Goal: Transaction & Acquisition: Book appointment/travel/reservation

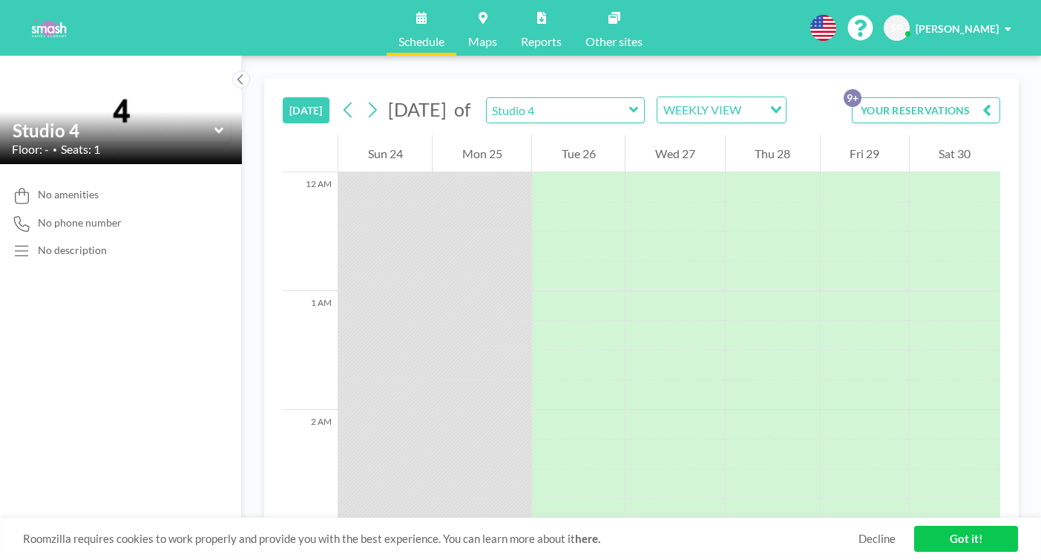
scroll to position [1326, 0]
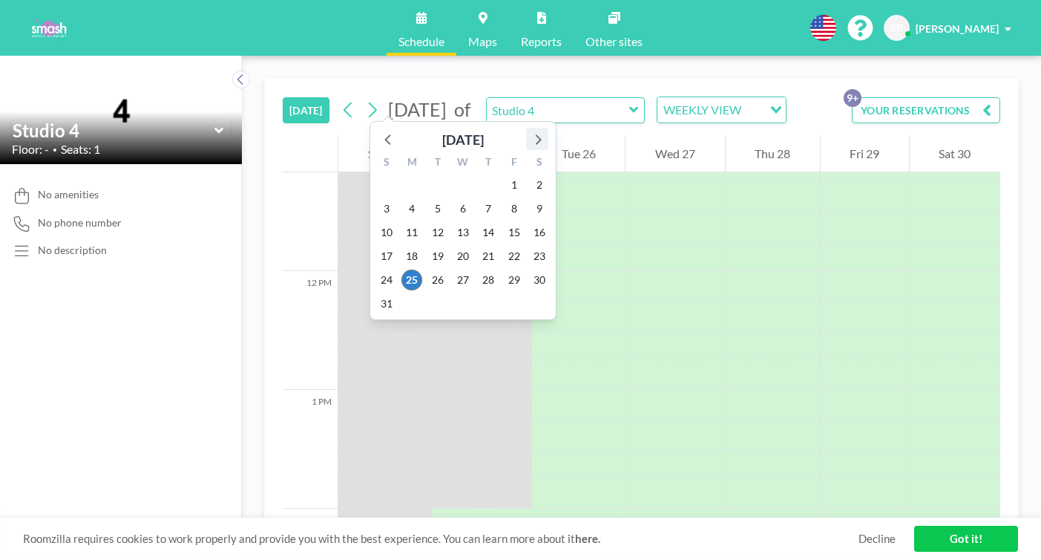
click at [536, 134] on icon at bounding box center [539, 139] width 6 height 10
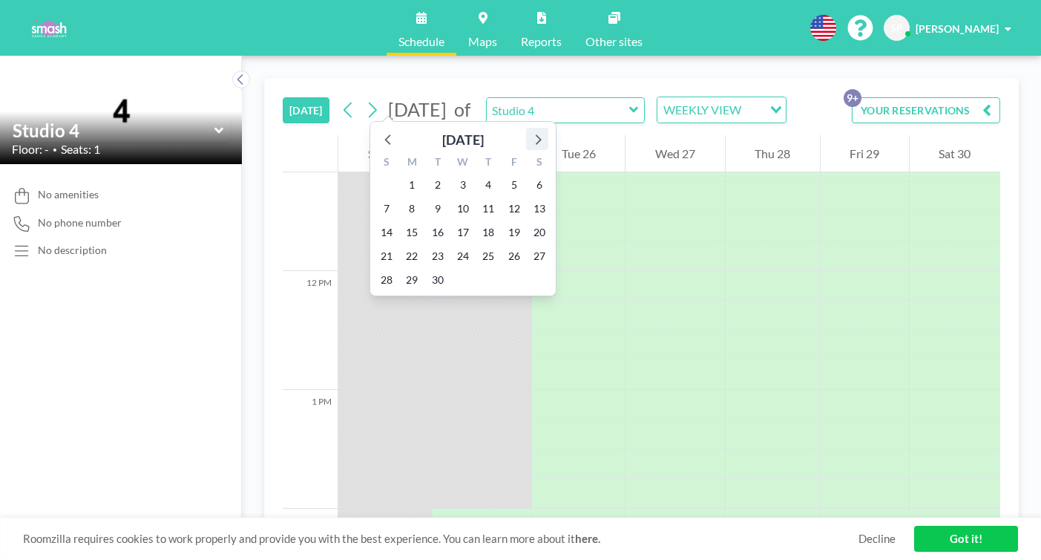
click at [528, 129] on icon at bounding box center [537, 138] width 19 height 19
click at [379, 129] on icon at bounding box center [388, 138] width 19 height 19
click at [528, 129] on icon at bounding box center [537, 138] width 19 height 19
click at [379, 129] on icon at bounding box center [388, 138] width 19 height 19
click at [453, 246] on span "24" at bounding box center [463, 256] width 21 height 21
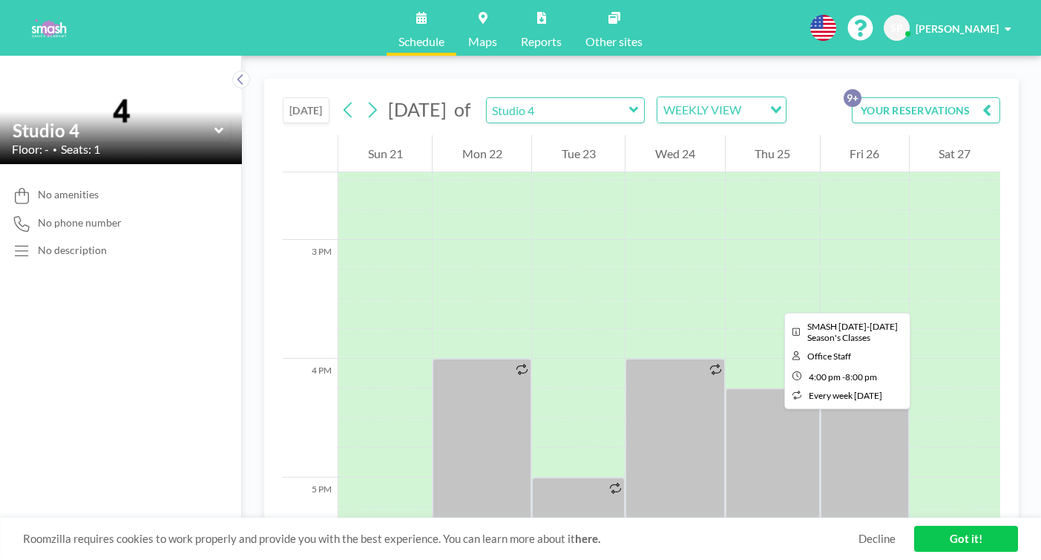
scroll to position [1712, 0]
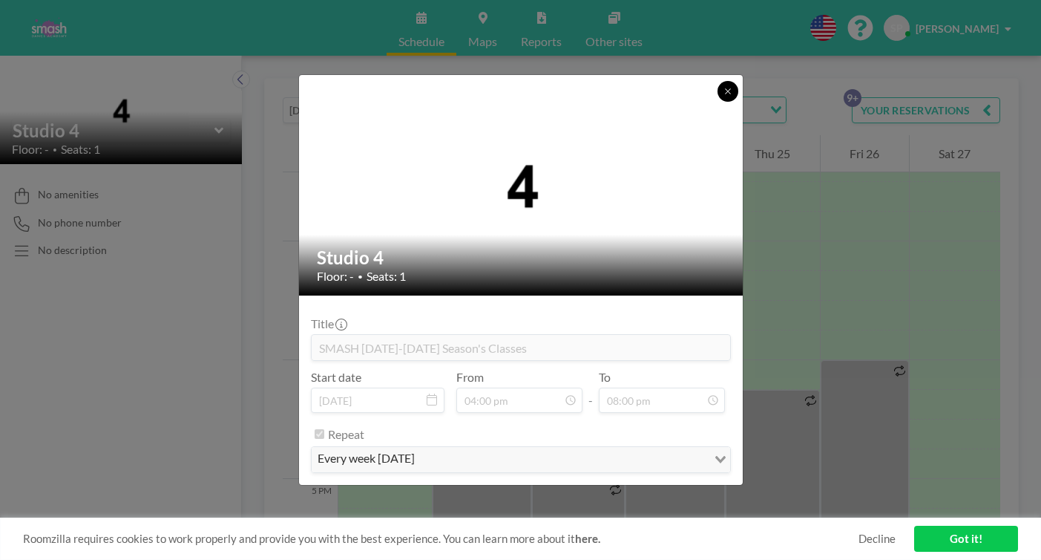
click at [724, 96] on icon at bounding box center [728, 91] width 9 height 9
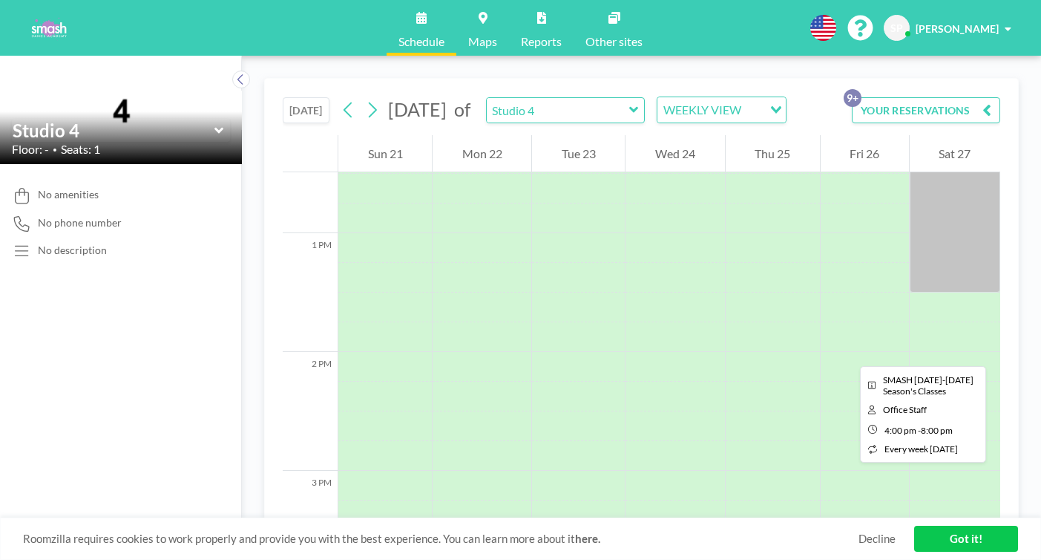
scroll to position [1487, 0]
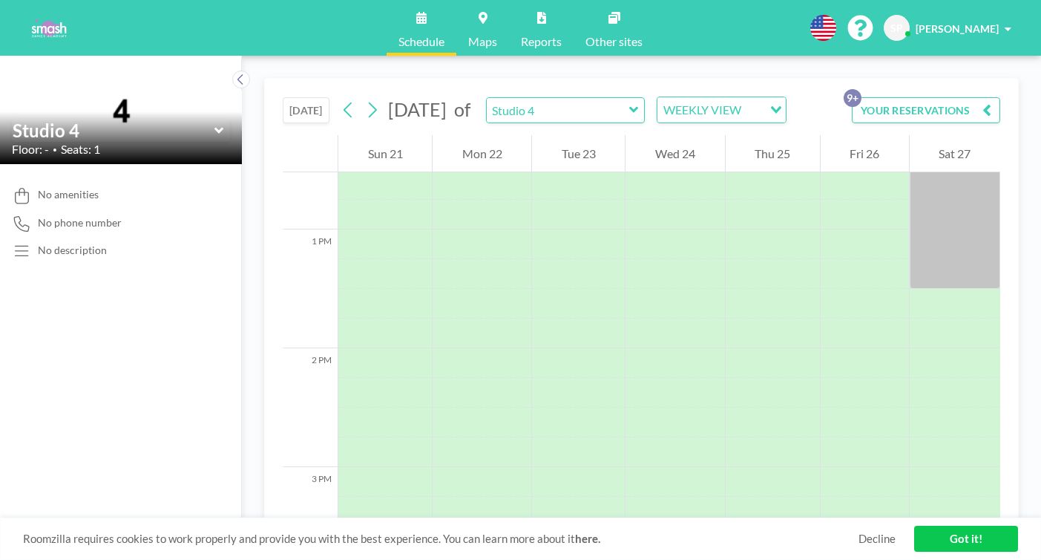
click at [629, 107] on icon at bounding box center [633, 110] width 9 height 6
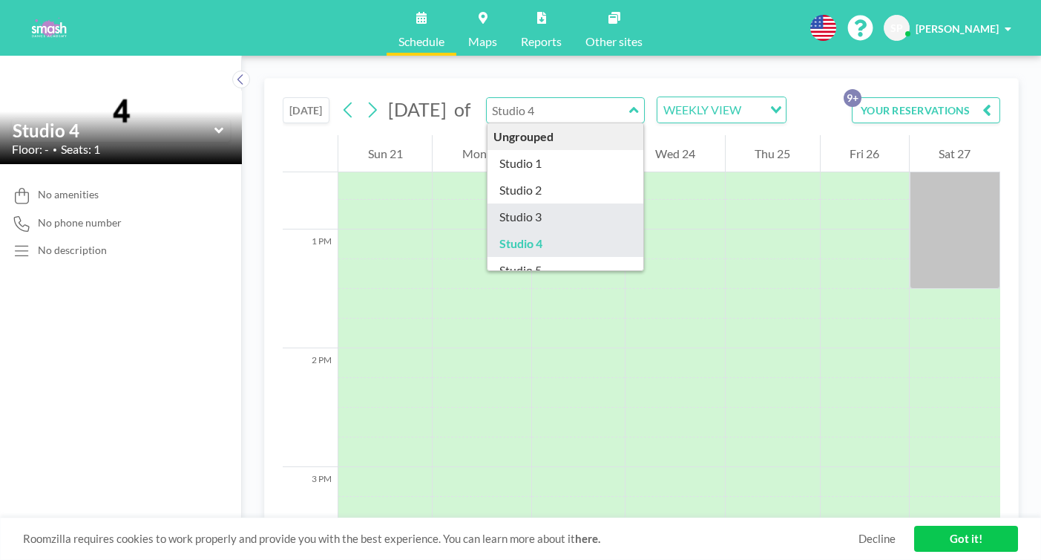
type input "Studio 3"
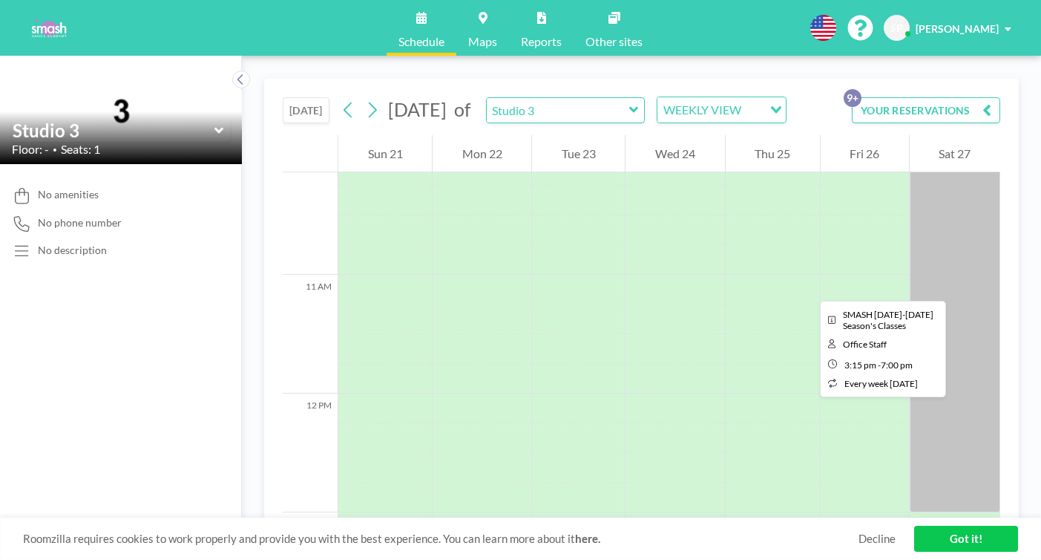
scroll to position [1193, 0]
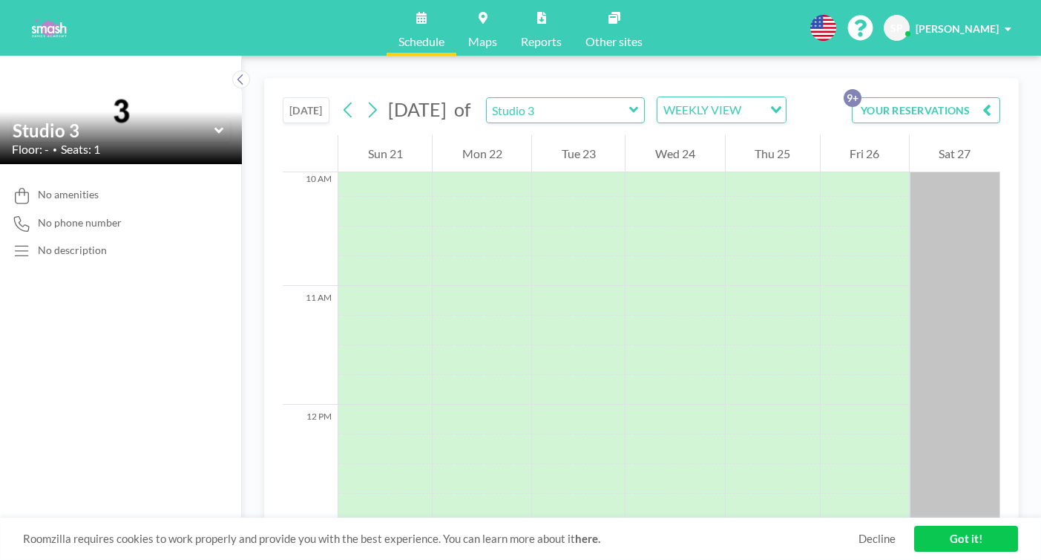
click at [771, 106] on icon "Search for option" at bounding box center [776, 109] width 10 height 7
click at [643, 110] on li "DAILY VIEW" at bounding box center [655, 116] width 117 height 22
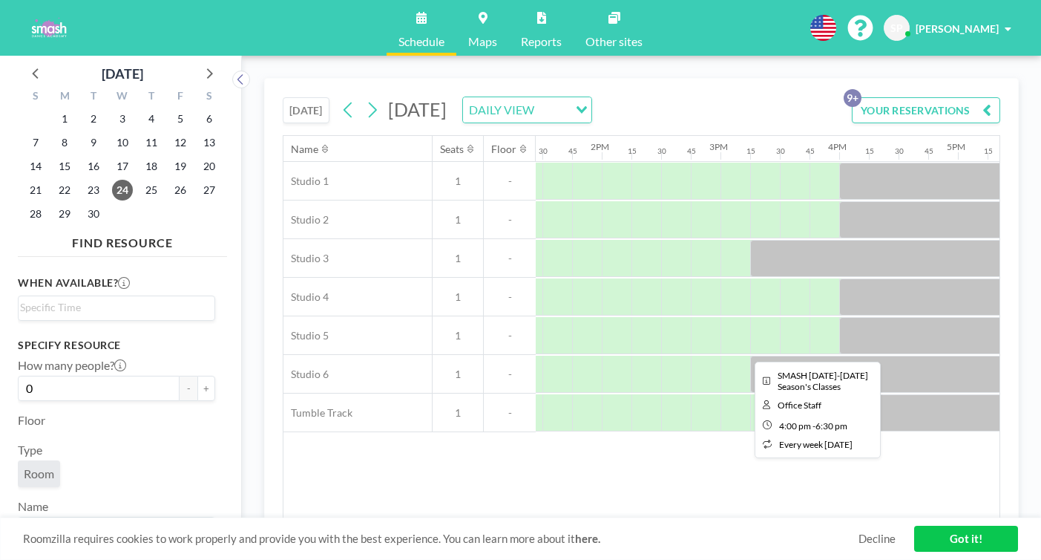
scroll to position [0, 1597]
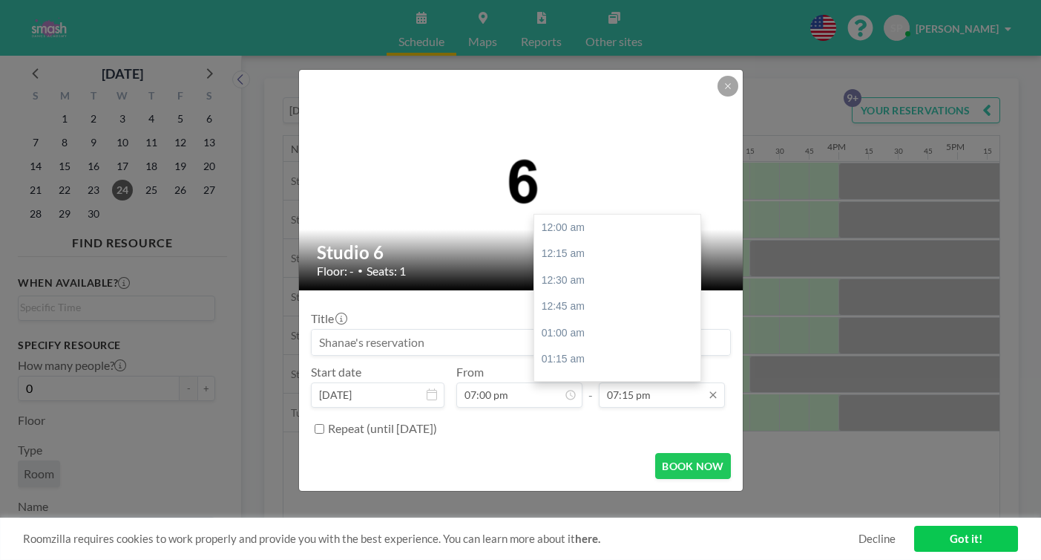
scroll to position [1772, 0]
click at [548, 556] on div "08:00 pm" at bounding box center [619, 569] width 171 height 27
type input "08:00 pm"
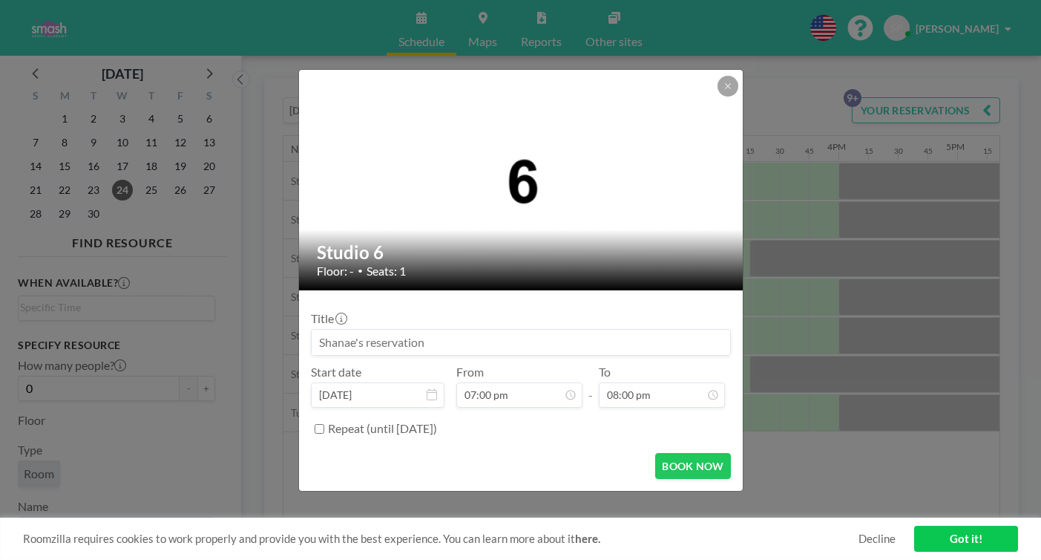
click at [396, 333] on input at bounding box center [521, 342] width 419 height 25
click at [393, 333] on input "Shanae" at bounding box center [521, 342] width 419 height 25
click at [491, 330] on input "Shanae, company 4 showcase" at bounding box center [521, 342] width 419 height 25
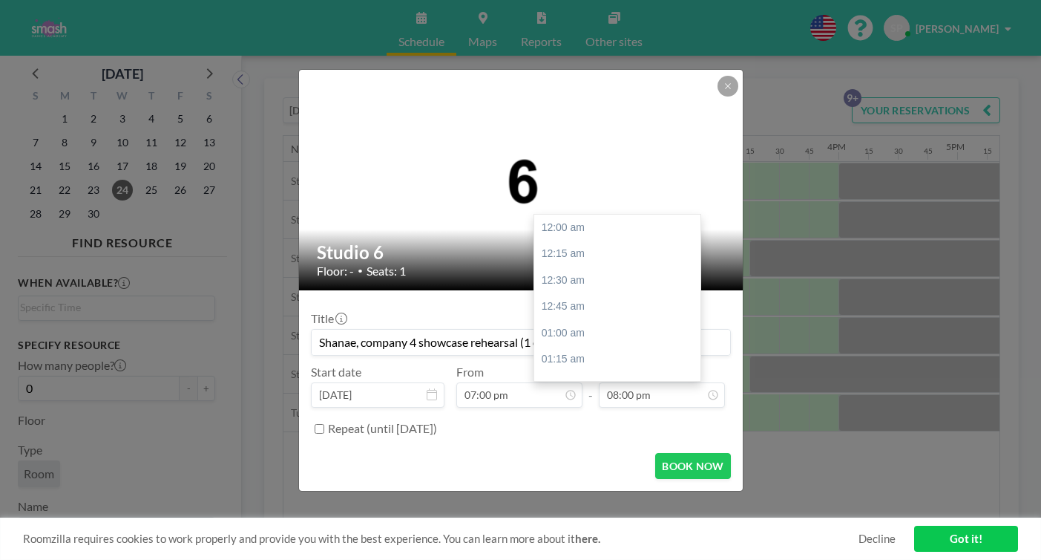
scroll to position [1841, 0]
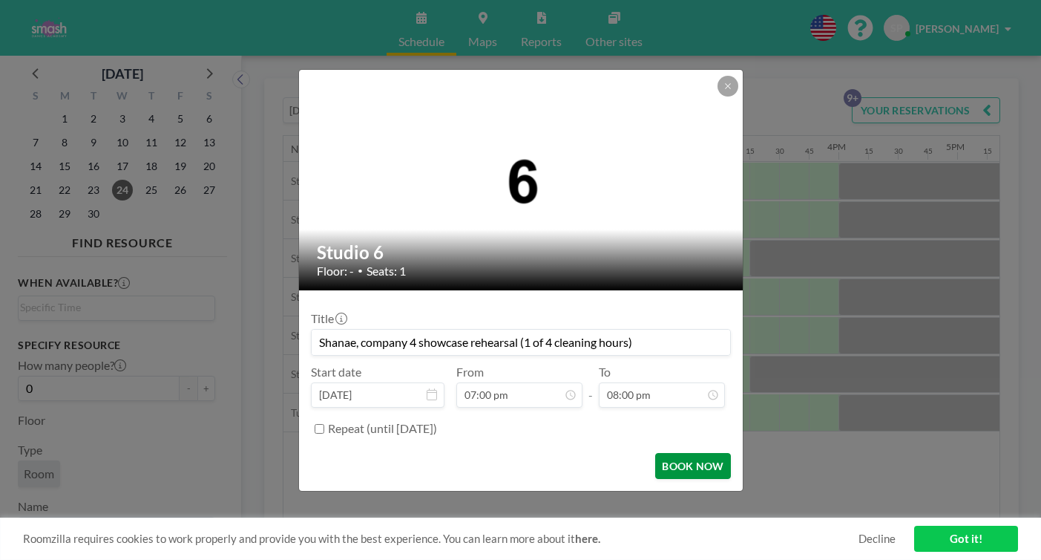
type input "Shanae, company 4 showcase rehearsal (1 of 4 cleaning hours)"
click at [655, 453] on button "BOOK NOW" at bounding box center [692, 466] width 75 height 26
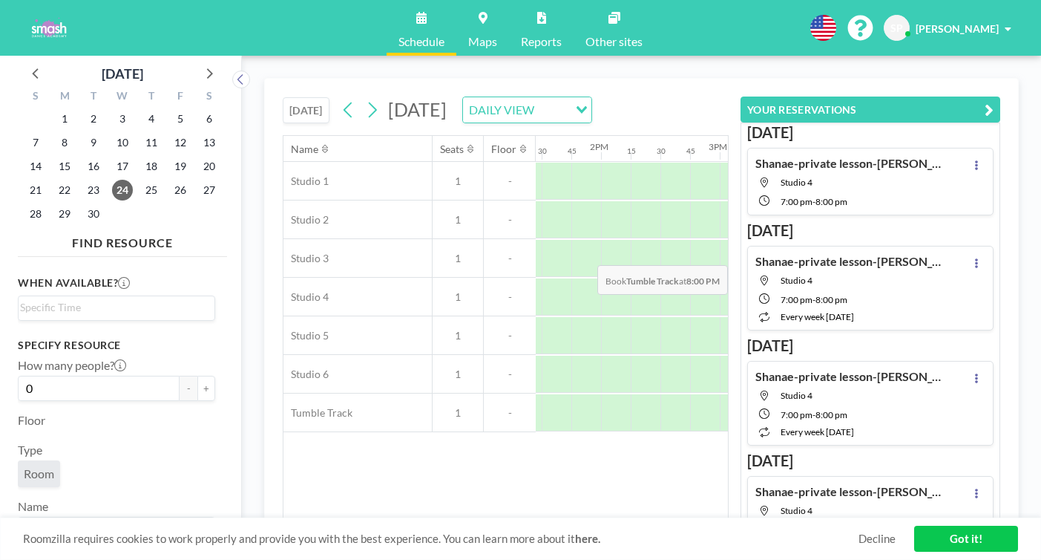
scroll to position [0, 0]
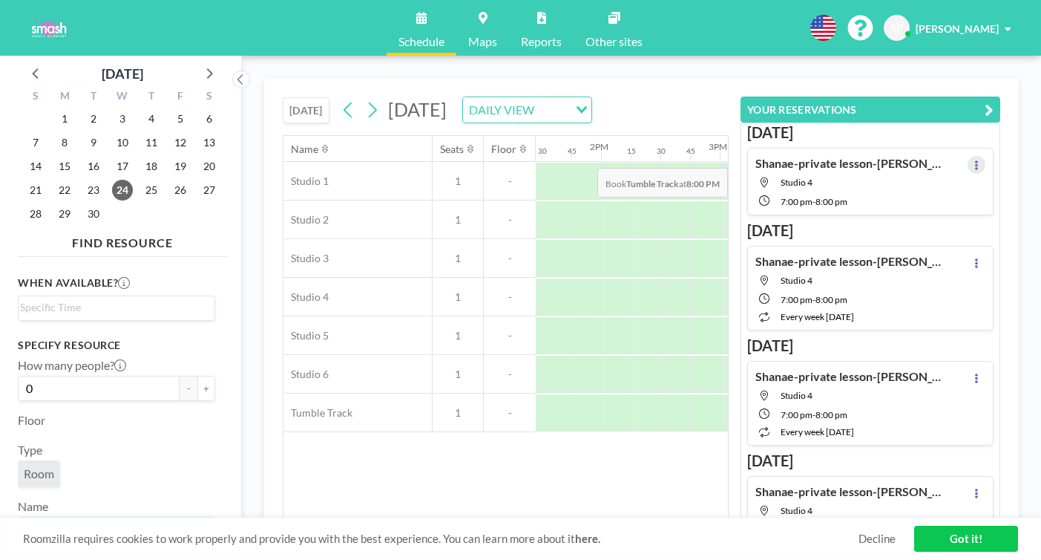
click at [978, 160] on icon at bounding box center [976, 165] width 3 height 10
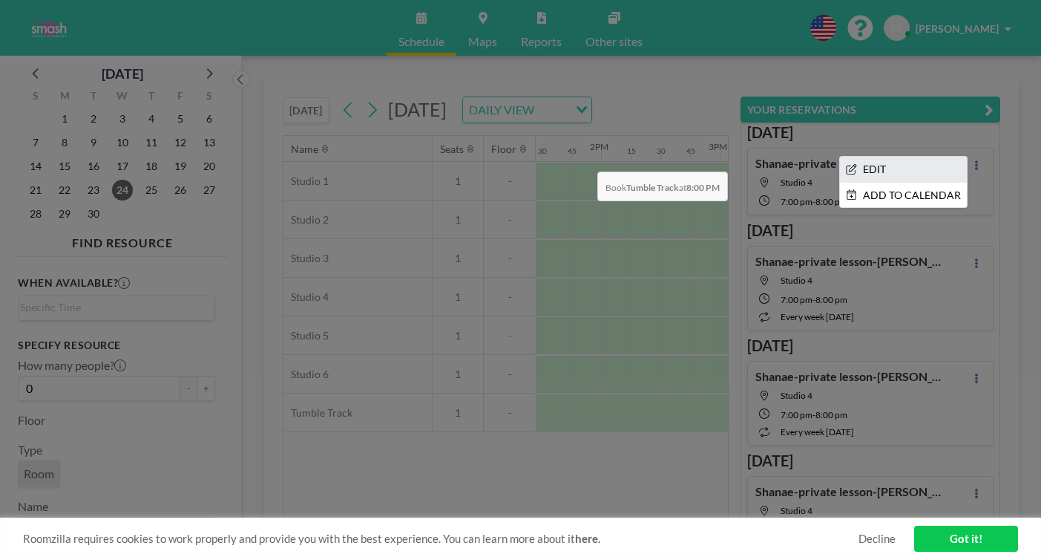
click at [914, 157] on li "EDIT" at bounding box center [903, 169] width 127 height 25
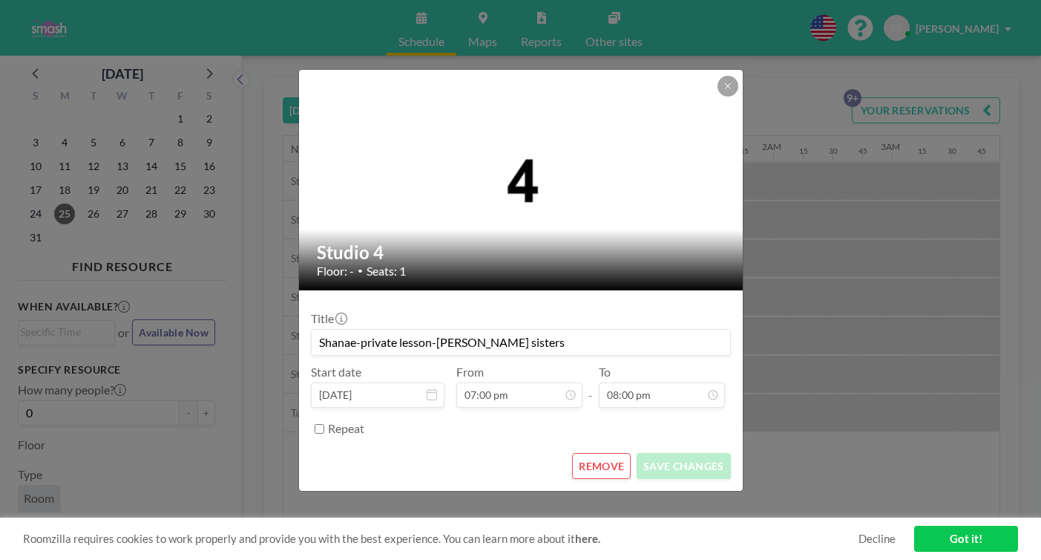
scroll to position [0, 1745]
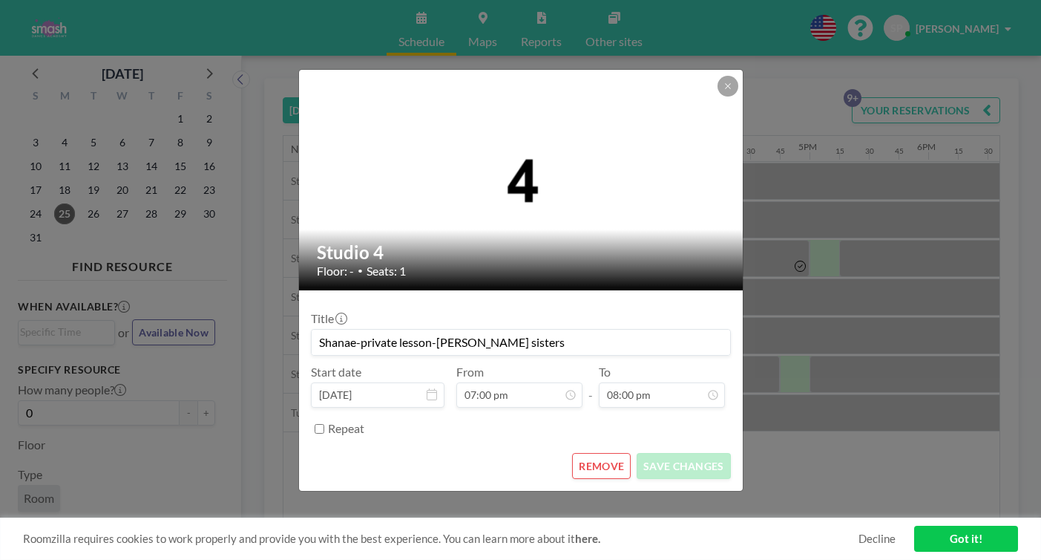
click at [580, 453] on button "REMOVE" at bounding box center [601, 466] width 59 height 26
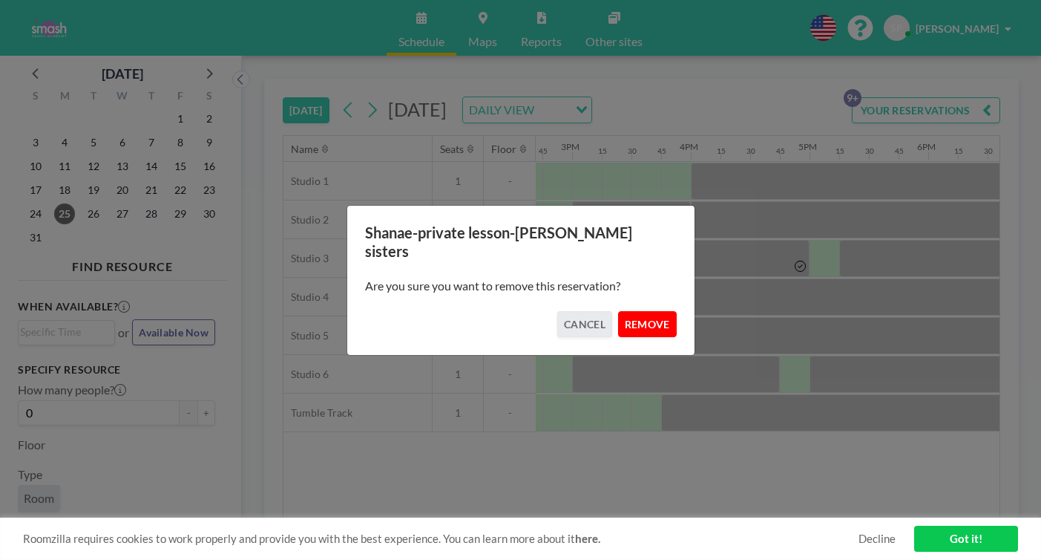
click at [626, 311] on button "REMOVE" at bounding box center [647, 324] width 59 height 26
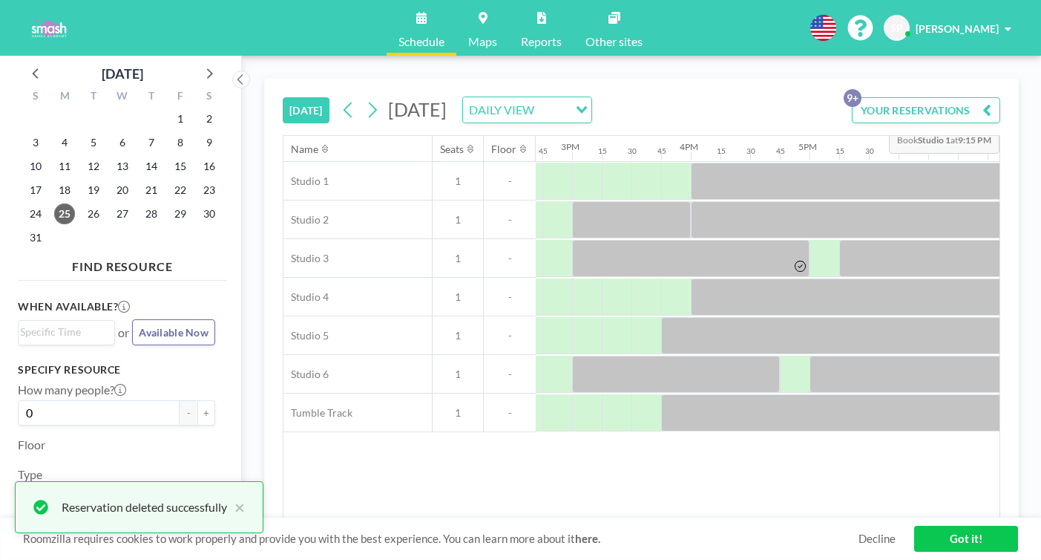
click at [1001, 97] on button "YOUR RESERVATIONS 9+" at bounding box center [926, 110] width 148 height 26
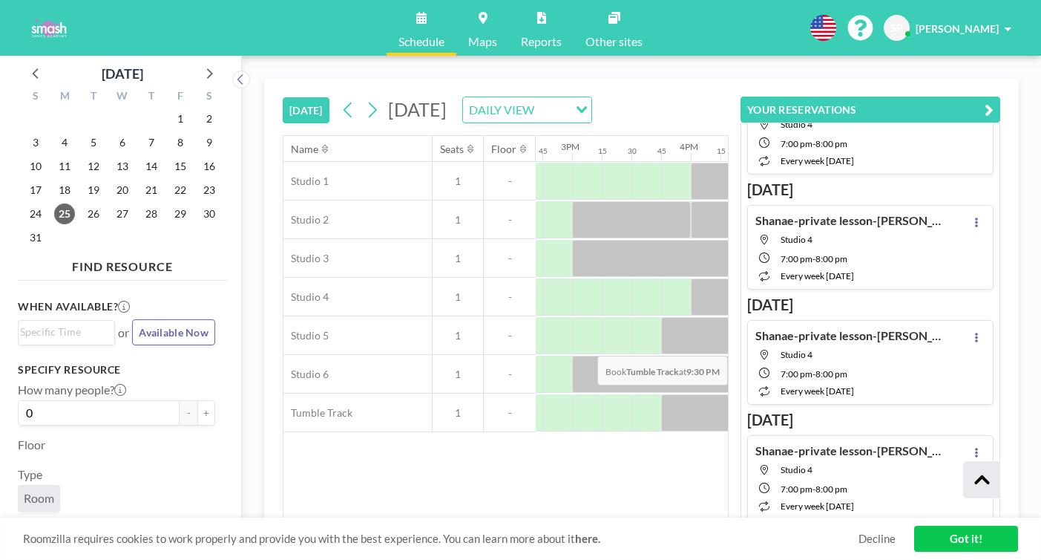
scroll to position [2094, 0]
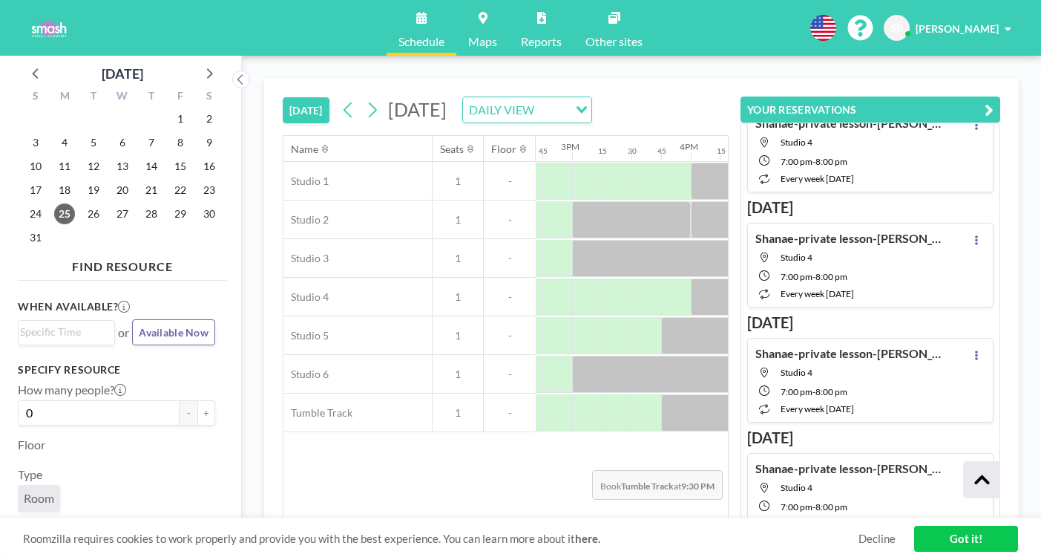
click at [639, 434] on div "Name Seats Floor 12AM 15 30 45 1AM 15 30 45 2AM 15 30 45 3AM 15 30 45 4AM 15 30…" at bounding box center [506, 327] width 445 height 382
click at [420, 430] on div "Name Seats Floor 12AM 15 30 45 1AM 15 30 45 2AM 15 30 45 3AM 15 30 45 4AM 15 30…" at bounding box center [506, 327] width 445 height 382
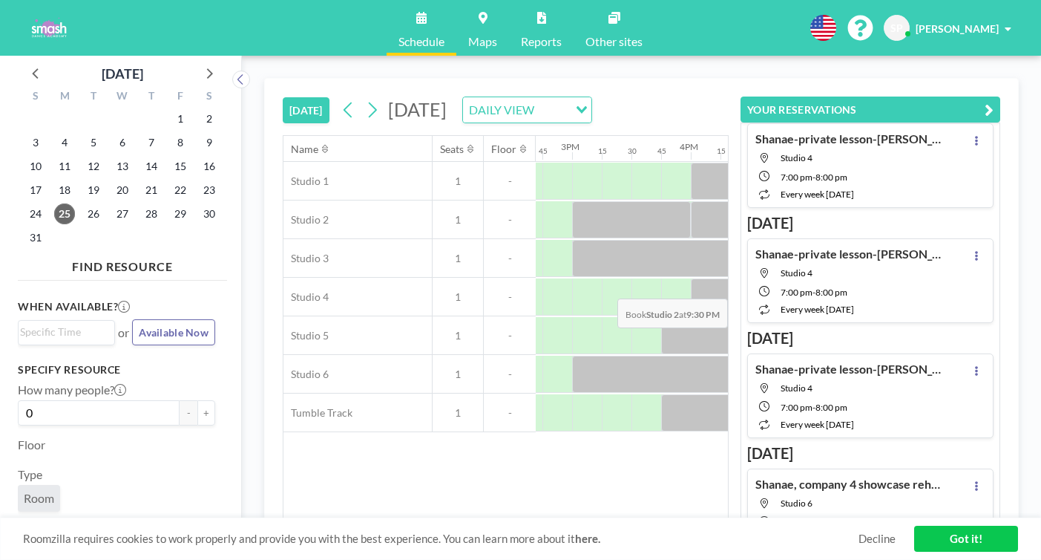
scroll to position [142, 0]
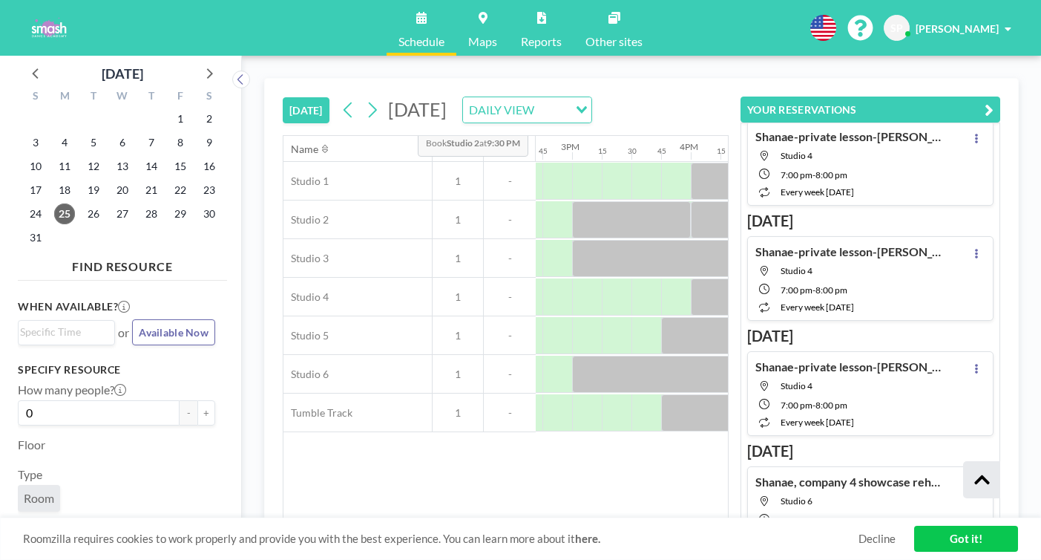
click at [447, 98] on span "[DATE]" at bounding box center [417, 109] width 59 height 22
click at [361, 98] on button at bounding box center [373, 110] width 24 height 24
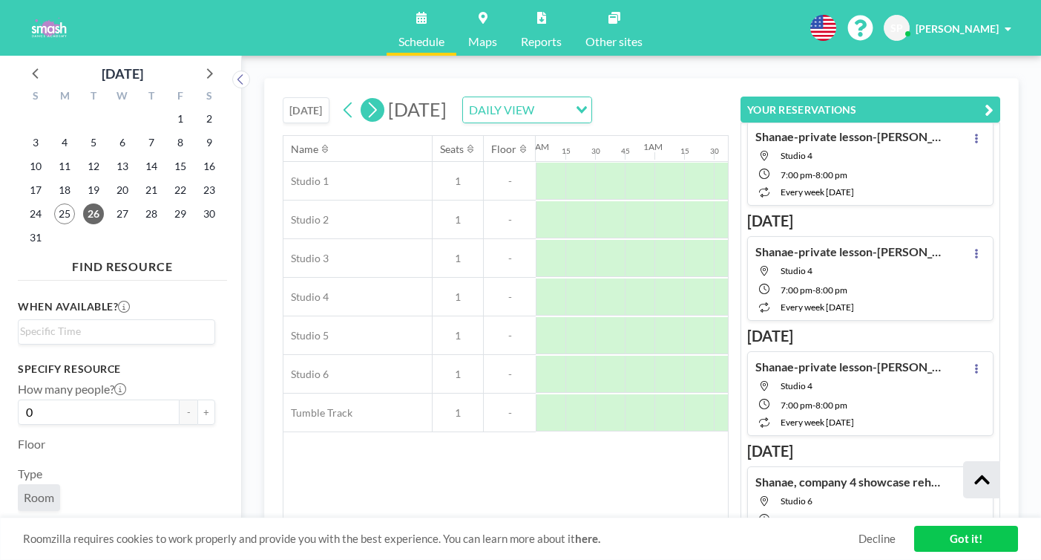
scroll to position [0, 772]
click at [587, 106] on icon "Search for option" at bounding box center [582, 109] width 10 height 7
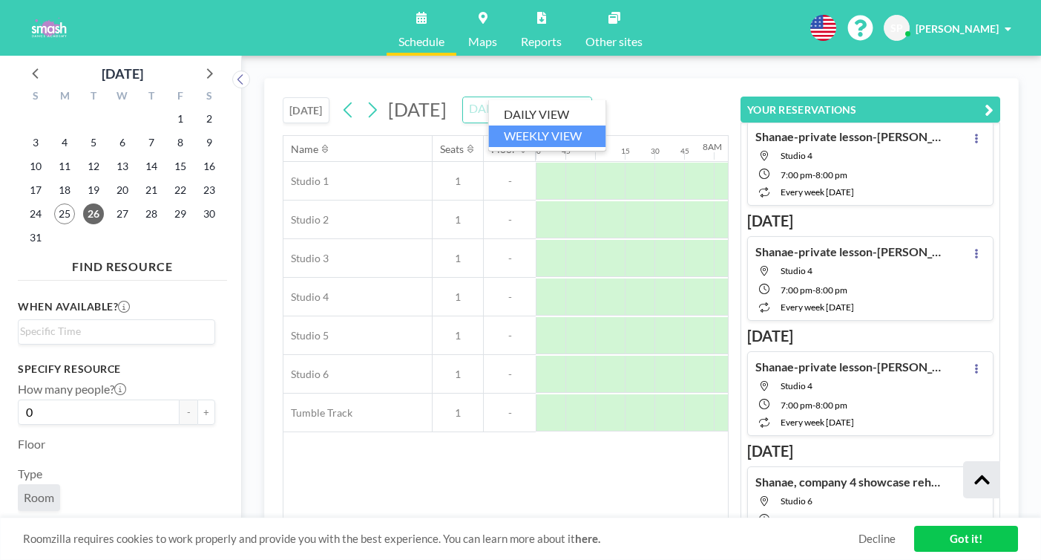
click at [553, 131] on li "WEEKLY VIEW" at bounding box center [547, 136] width 117 height 22
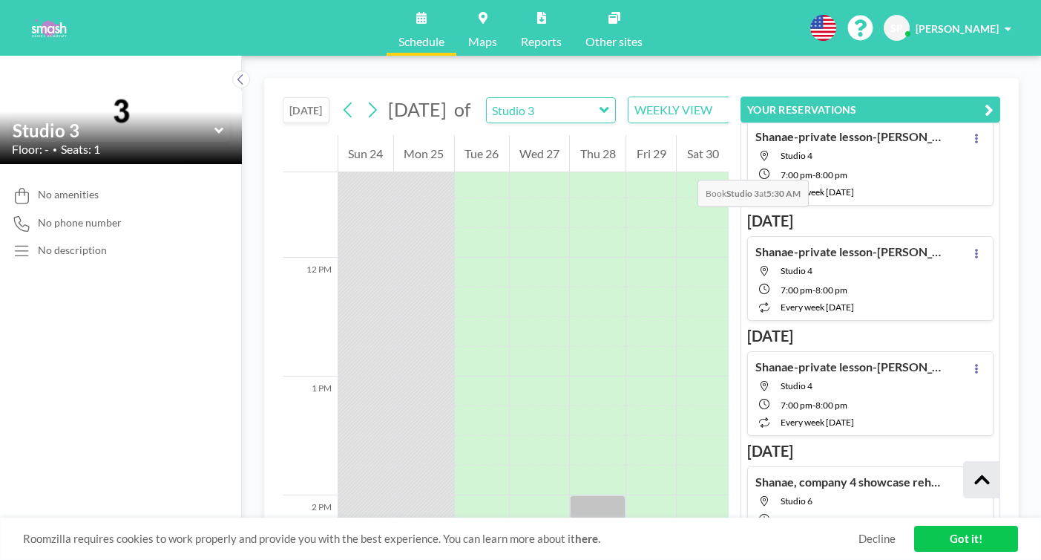
scroll to position [1351, 0]
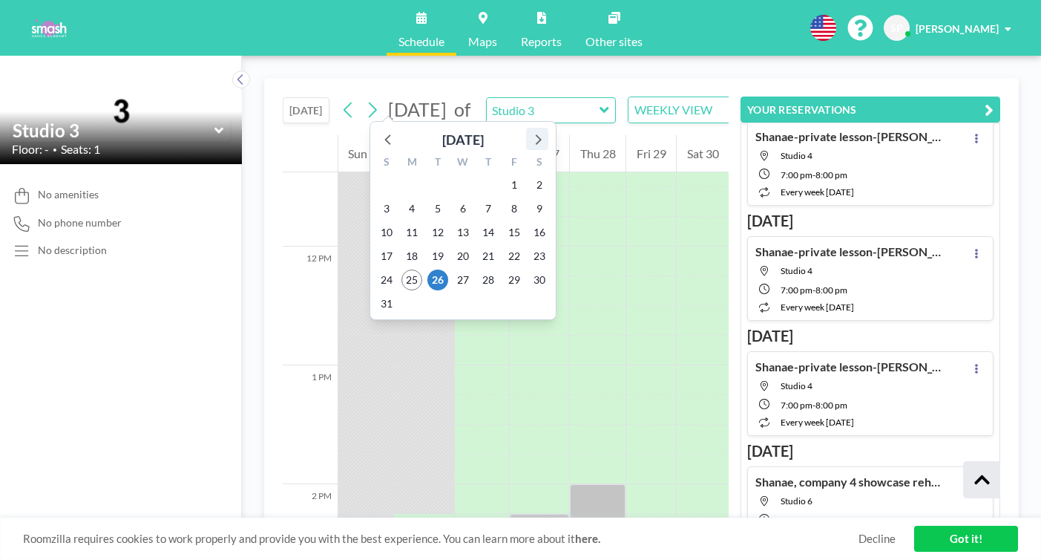
click at [528, 129] on icon at bounding box center [537, 138] width 19 height 19
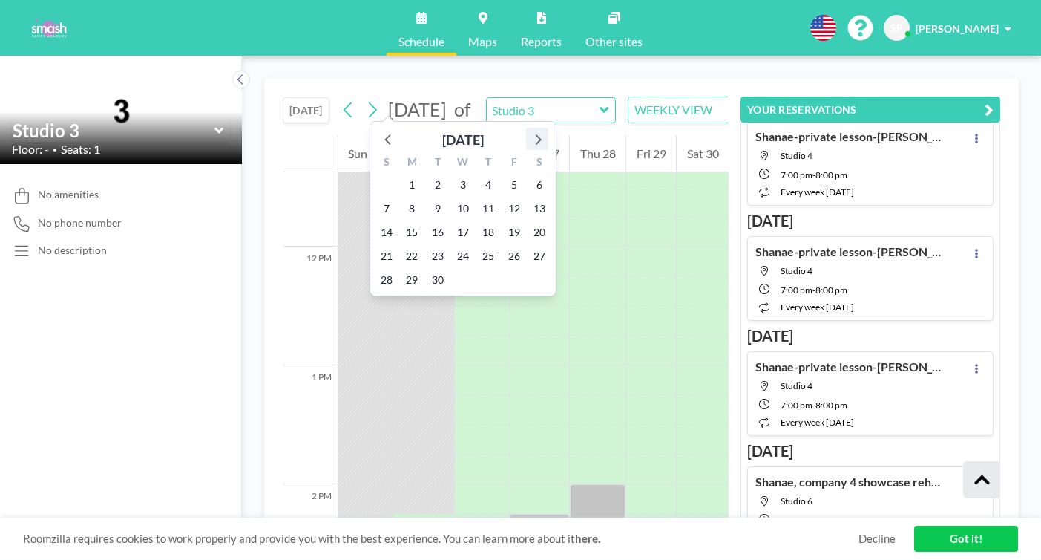
click at [528, 129] on icon at bounding box center [537, 138] width 19 height 19
click at [453, 174] on span "1" at bounding box center [463, 184] width 21 height 21
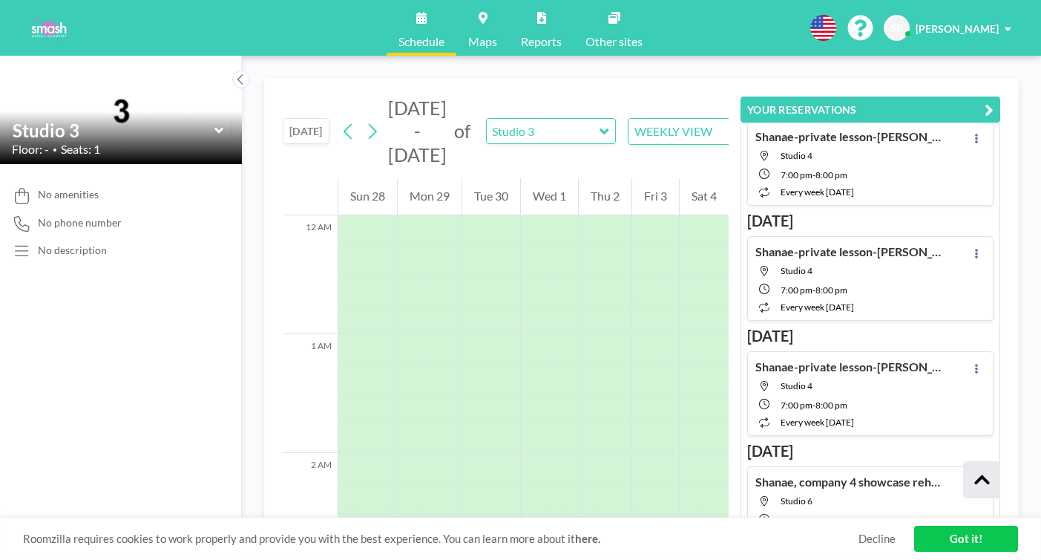
scroll to position [747, 0]
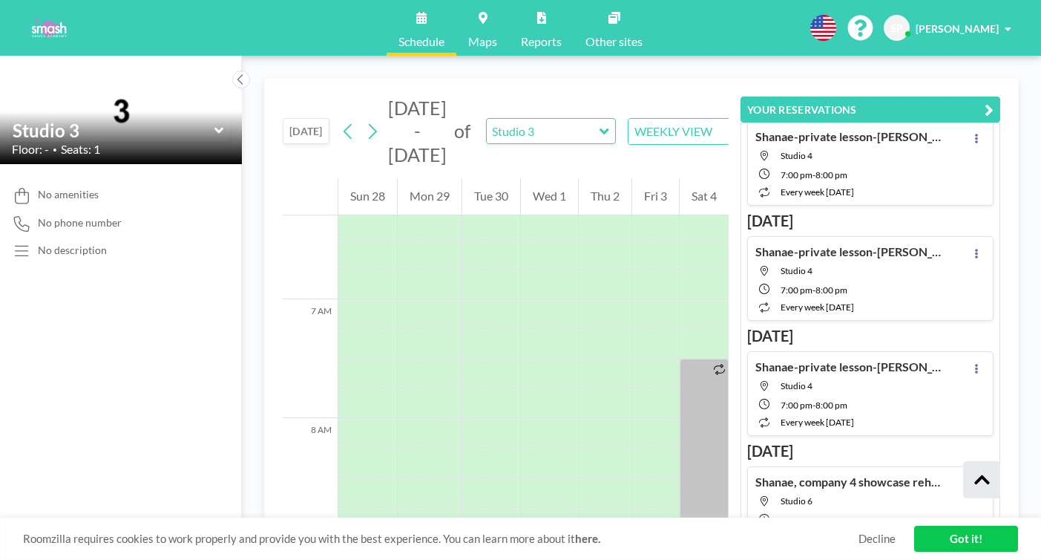
click at [994, 101] on icon "button" at bounding box center [989, 110] width 9 height 18
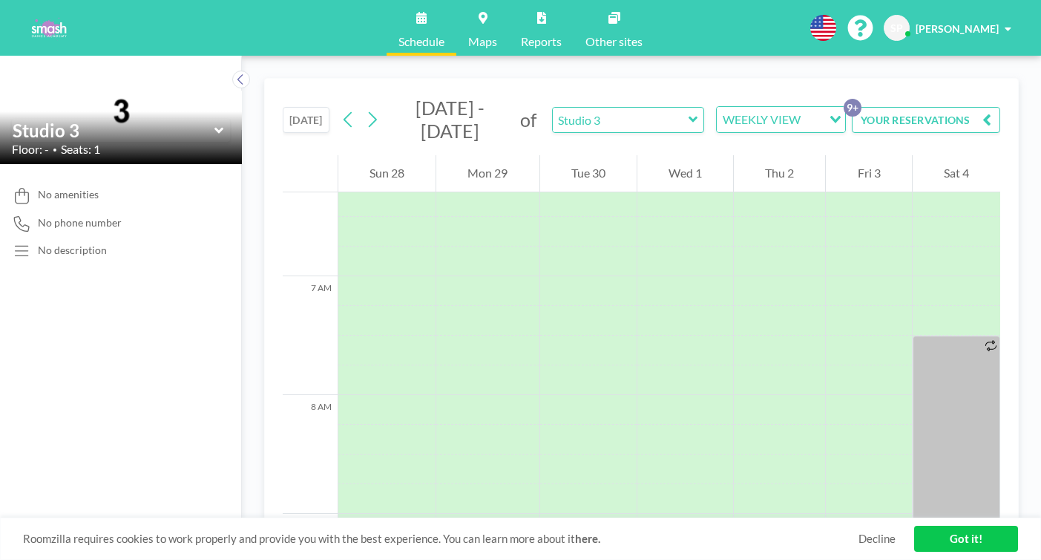
click at [831, 116] on icon "Search for option" at bounding box center [836, 119] width 10 height 7
click at [650, 116] on li "DAILY VIEW" at bounding box center [643, 116] width 117 height 22
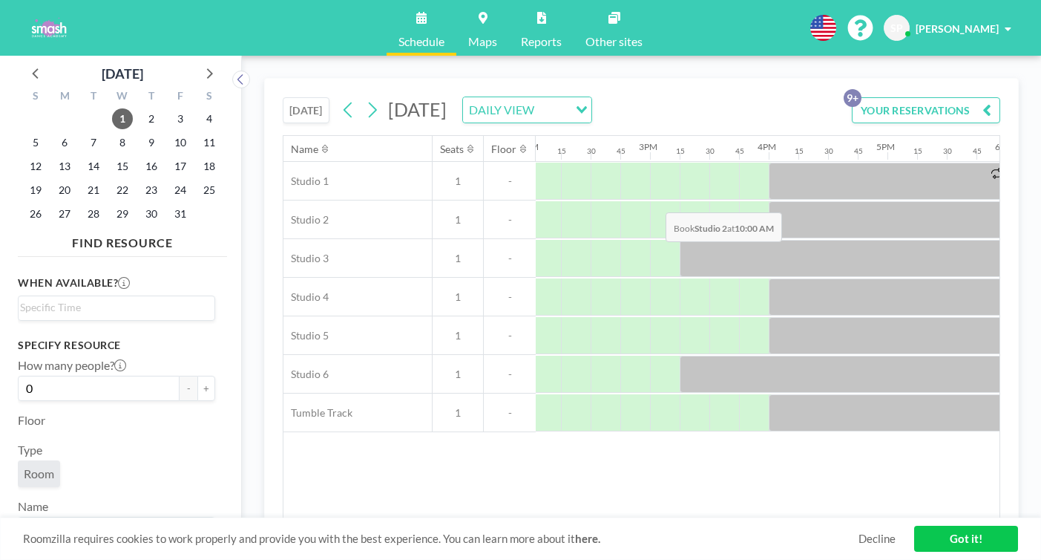
scroll to position [0, 1677]
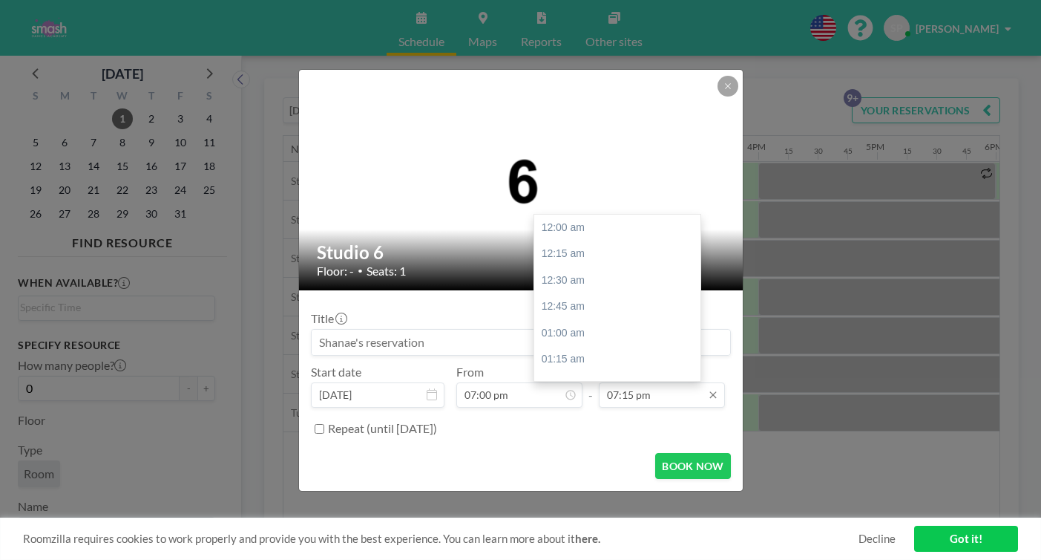
scroll to position [1772, 0]
click at [617, 382] on input "07:15 pm" at bounding box center [662, 394] width 126 height 25
click at [557, 556] on div "08:00 pm" at bounding box center [619, 569] width 171 height 27
type input "08:00 pm"
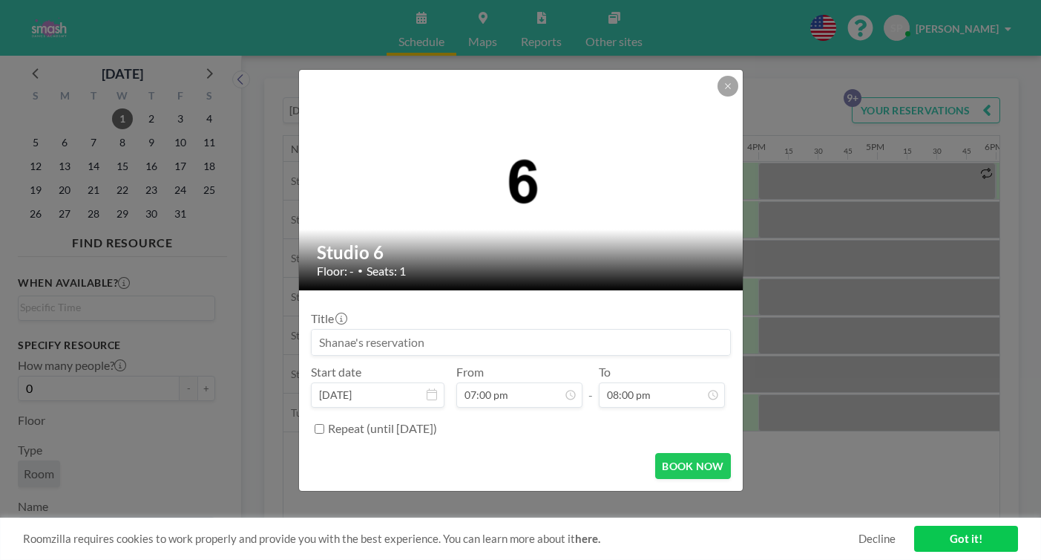
click at [376, 331] on input at bounding box center [521, 342] width 419 height 25
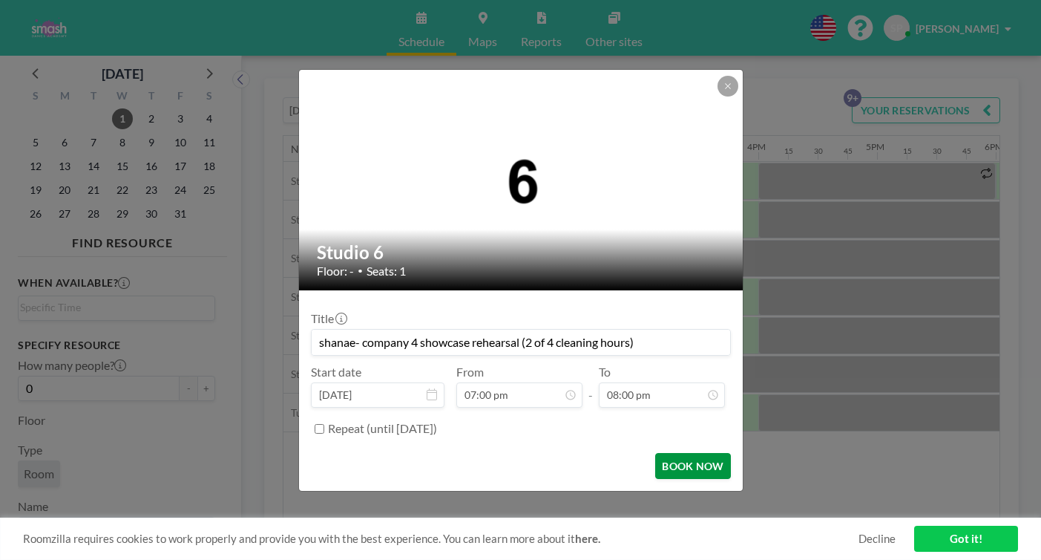
type input "shanae- company 4 showcase rehearsal (2 of 4 cleaning hours)"
click at [655, 453] on button "BOOK NOW" at bounding box center [692, 466] width 75 height 26
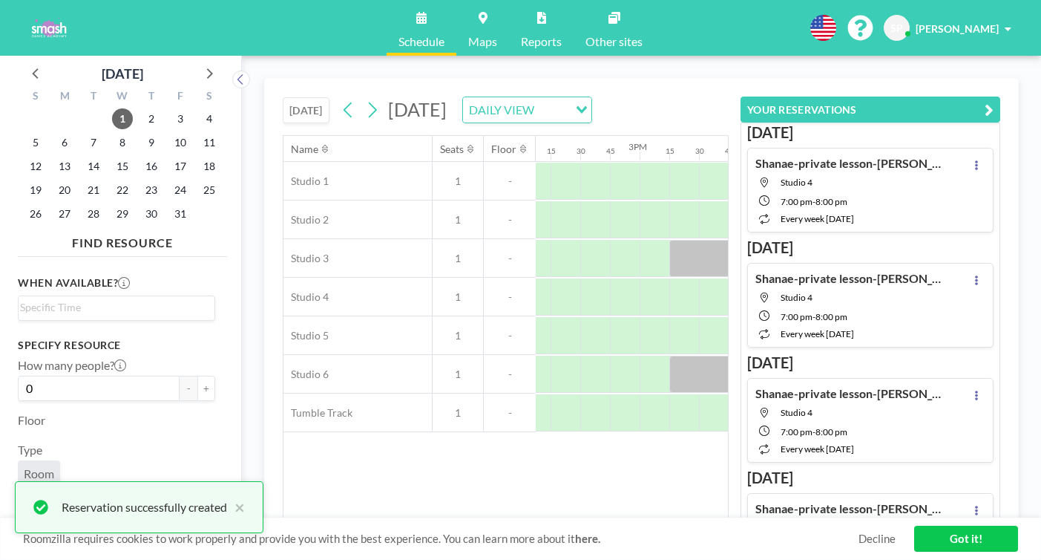
scroll to position [455, 0]
